Goal: Go to known website: Access a specific website the user already knows

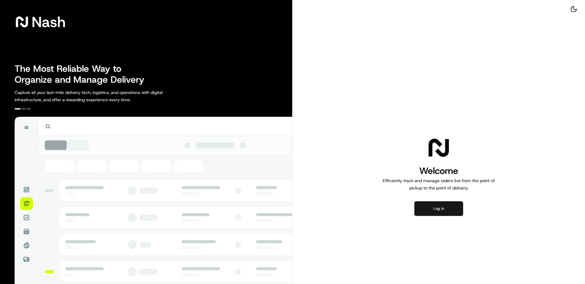
click at [436, 209] on button "Log in" at bounding box center [438, 209] width 49 height 15
